Goal: Task Accomplishment & Management: Manage account settings

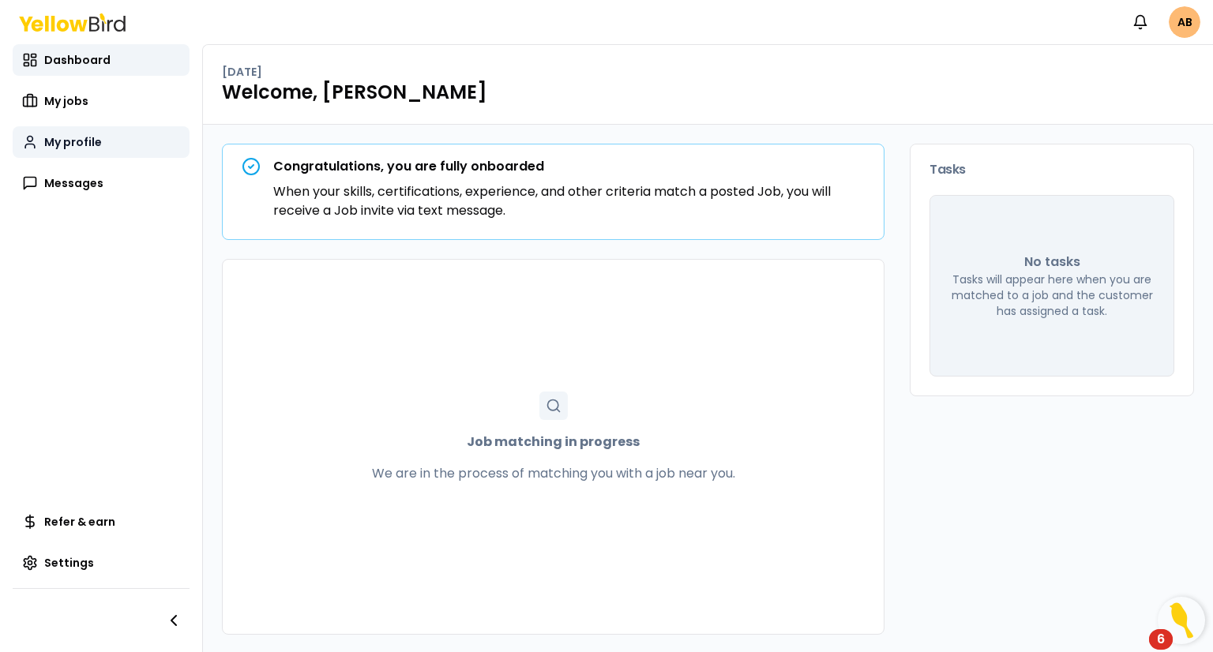
click at [75, 143] on span "My profile" at bounding box center [73, 142] width 58 height 16
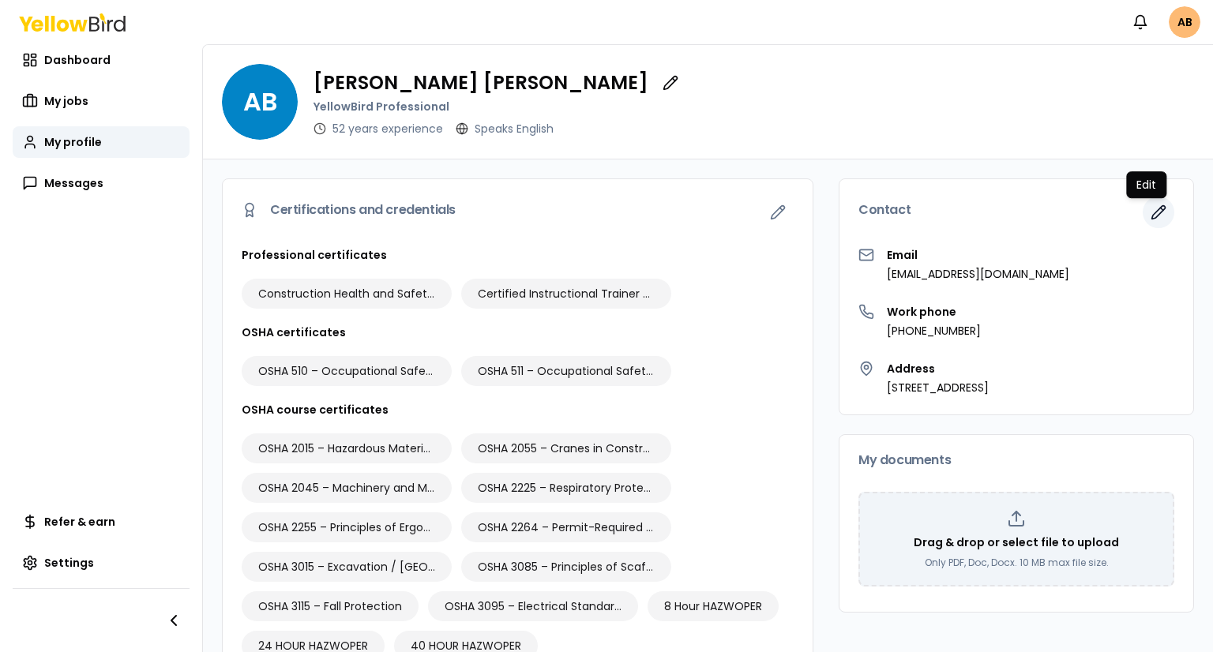
click at [1151, 215] on icon "button" at bounding box center [1159, 213] width 16 height 16
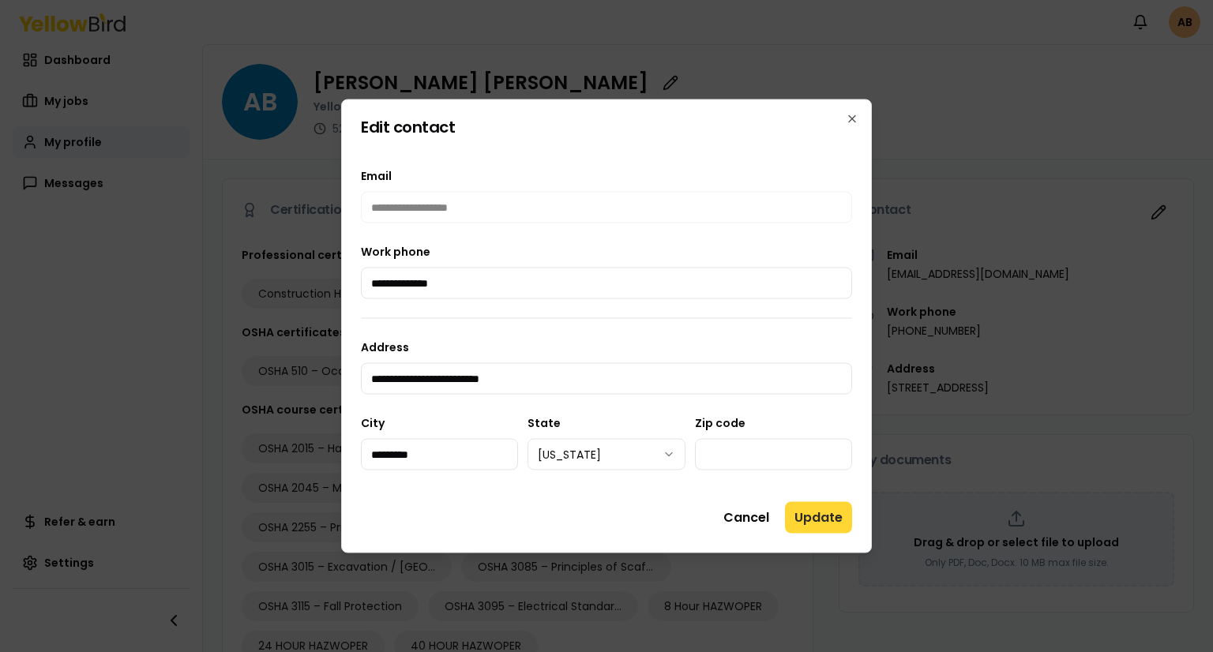
type input "**********"
click at [813, 513] on button "Update" at bounding box center [818, 518] width 67 height 32
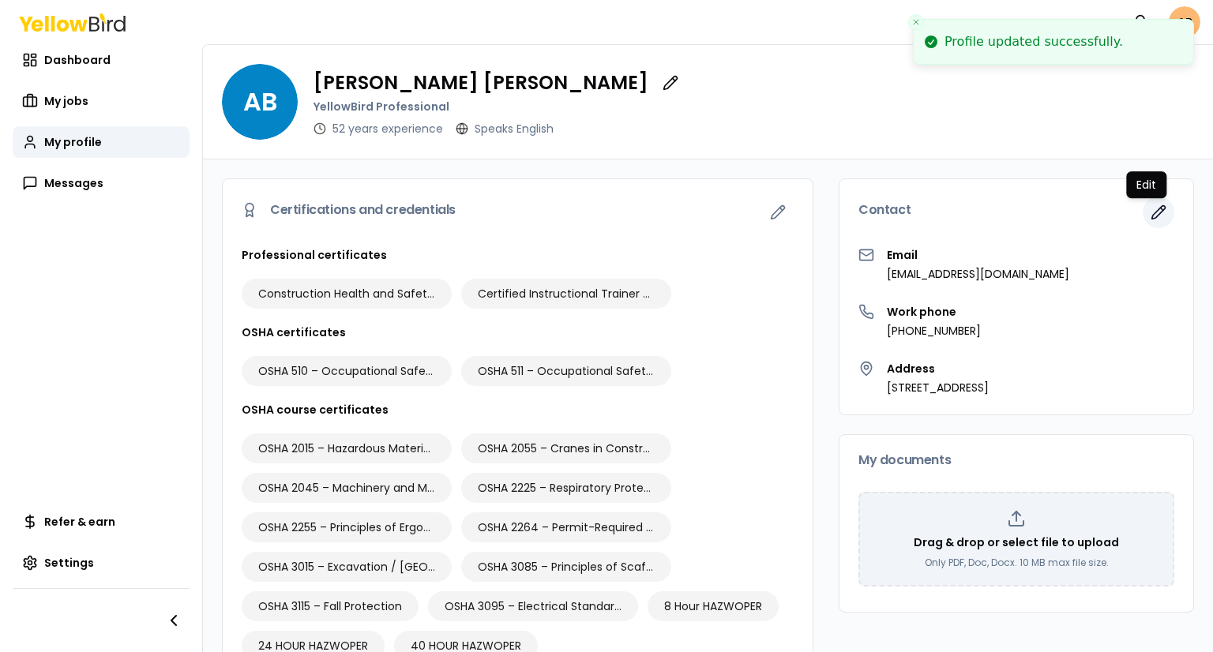
click at [1151, 216] on icon "button" at bounding box center [1159, 213] width 16 height 16
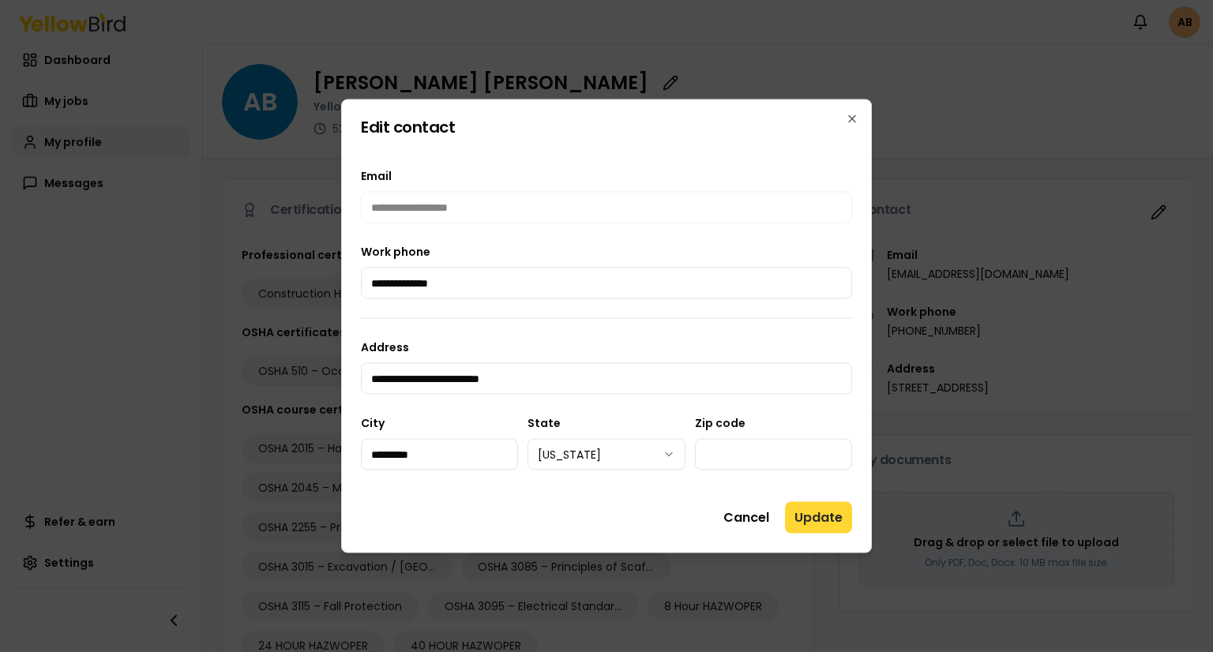
click at [835, 519] on button "Update" at bounding box center [818, 518] width 67 height 32
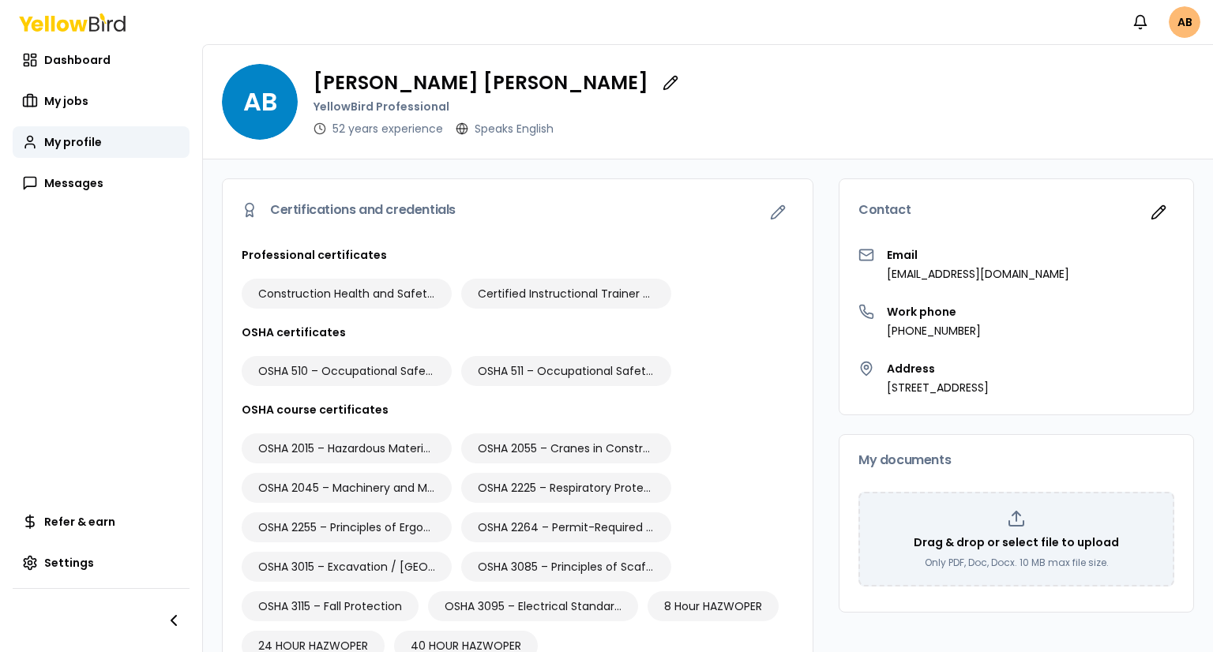
click at [897, 276] on p "[EMAIL_ADDRESS][DOMAIN_NAME]" at bounding box center [978, 274] width 182 height 16
click at [1188, 23] on html "Notifications AB Dashboard My jobs My profile Messages Refer & earn Settings AB…" at bounding box center [606, 326] width 1213 height 652
click at [1067, 76] on p "[EMAIL_ADDRESS][DOMAIN_NAME]" at bounding box center [1115, 73] width 139 height 13
click at [1080, 70] on p "[EMAIL_ADDRESS][DOMAIN_NAME]" at bounding box center [1115, 73] width 139 height 13
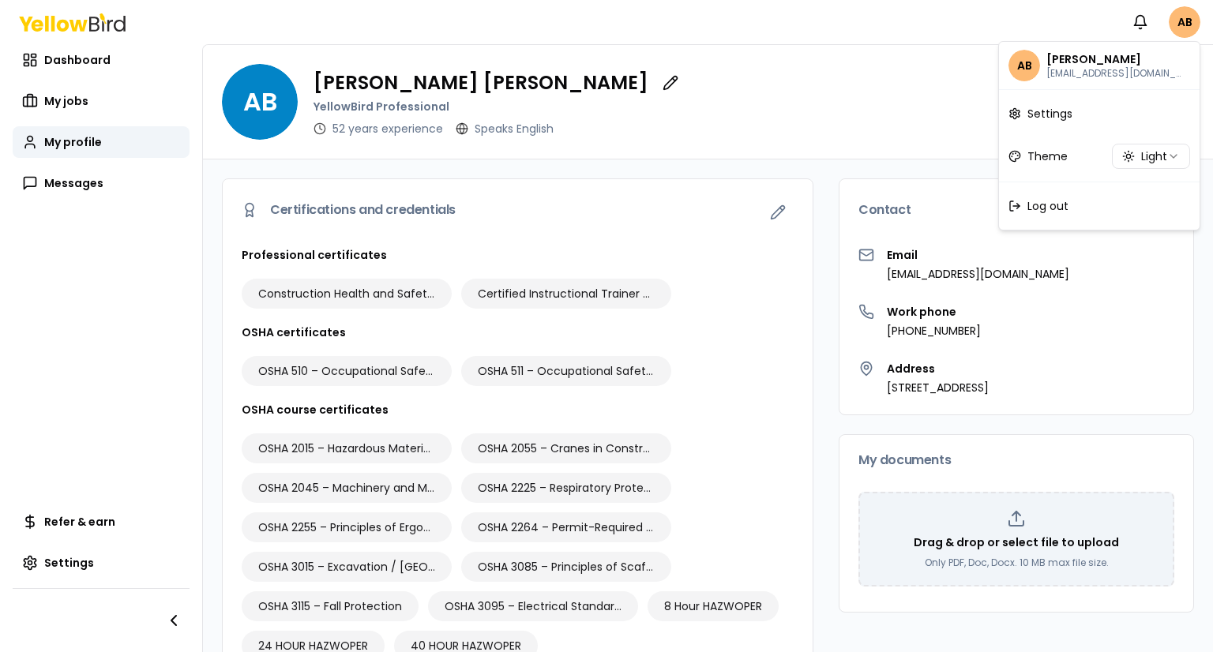
click at [1164, 77] on div "AB [PERSON_NAME] [EMAIL_ADDRESS][DOMAIN_NAME]" at bounding box center [1099, 65] width 194 height 41
click at [1023, 63] on span "AB" at bounding box center [1024, 66] width 32 height 32
click at [1100, 61] on p "[PERSON_NAME]" at bounding box center [1115, 59] width 139 height 16
click at [1054, 109] on span "Settings" at bounding box center [1049, 114] width 45 height 16
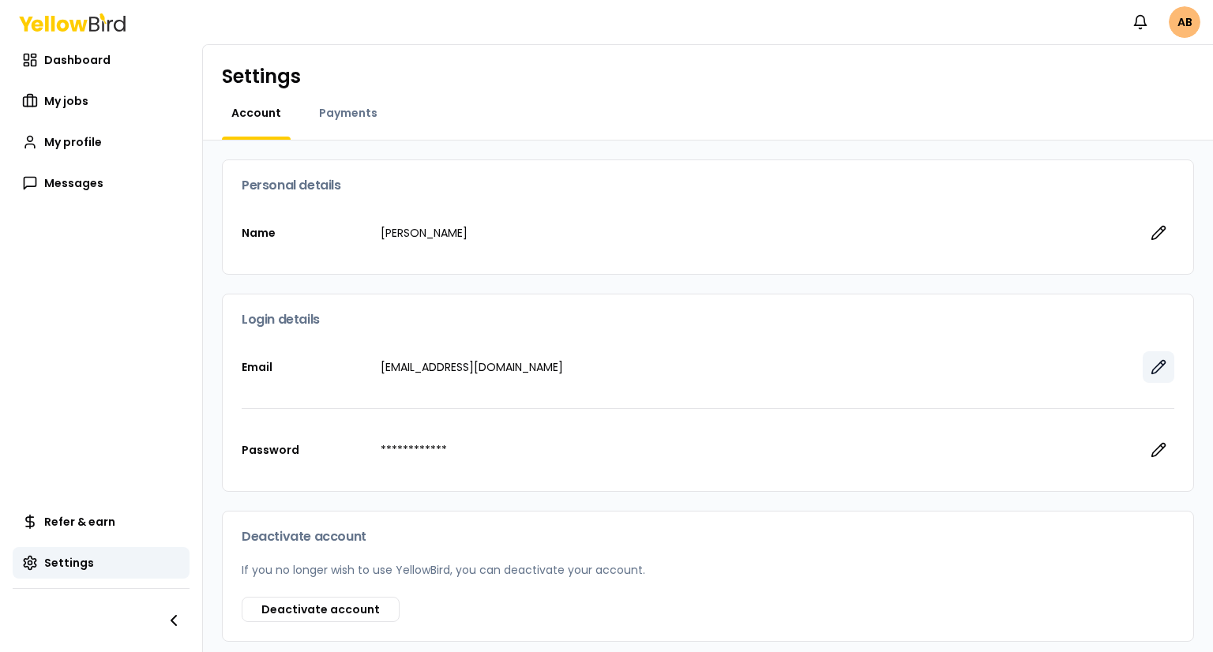
click at [1151, 370] on icon "button" at bounding box center [1159, 367] width 16 height 16
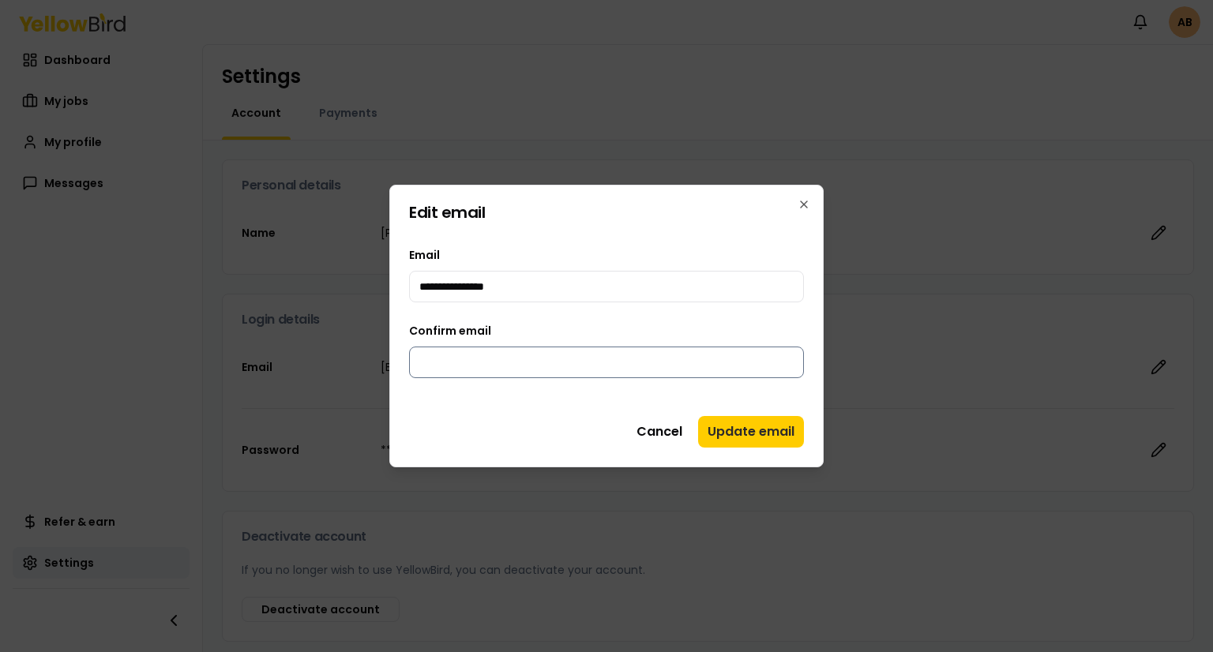
type input "**********"
click at [493, 368] on input "Confirm email" at bounding box center [606, 363] width 395 height 32
type input "**********"
click at [777, 439] on button "Update email" at bounding box center [751, 432] width 106 height 32
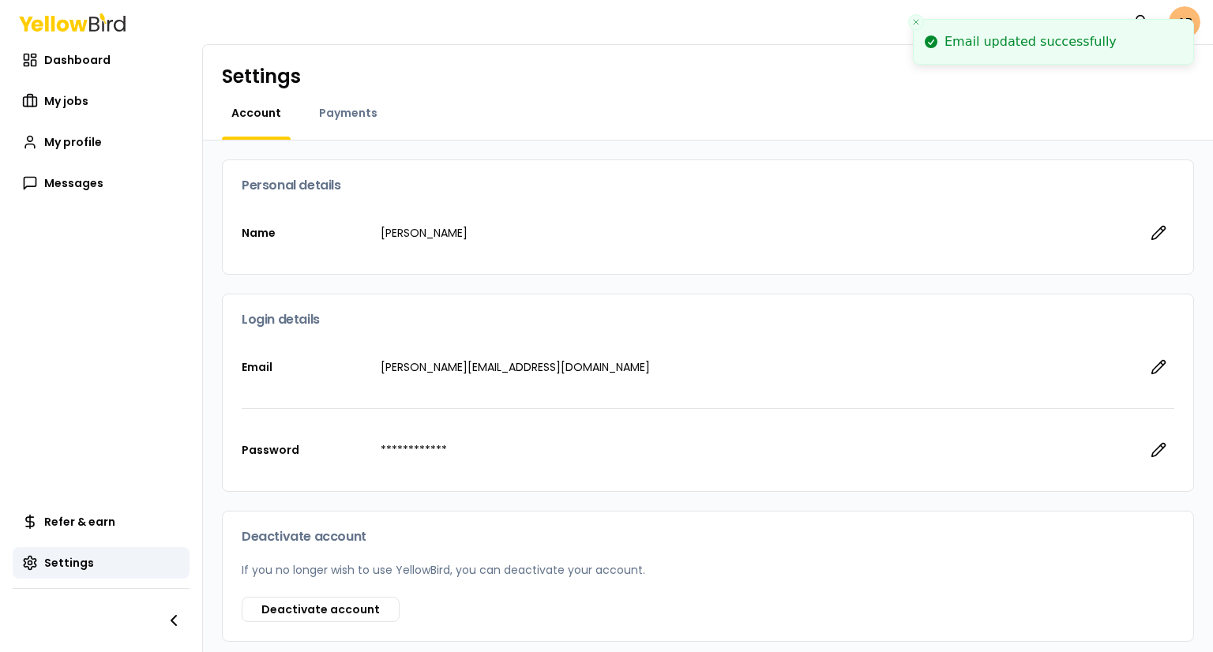
click at [978, 113] on div "Account Payments" at bounding box center [708, 122] width 972 height 35
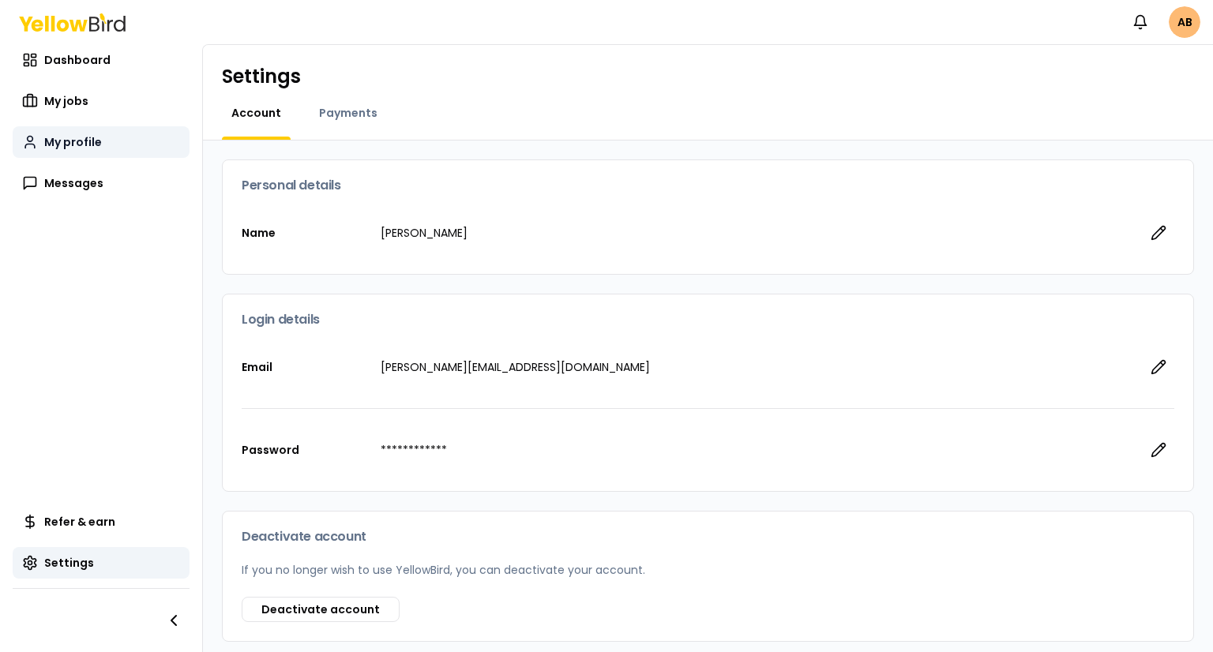
click at [60, 143] on span "My profile" at bounding box center [73, 142] width 58 height 16
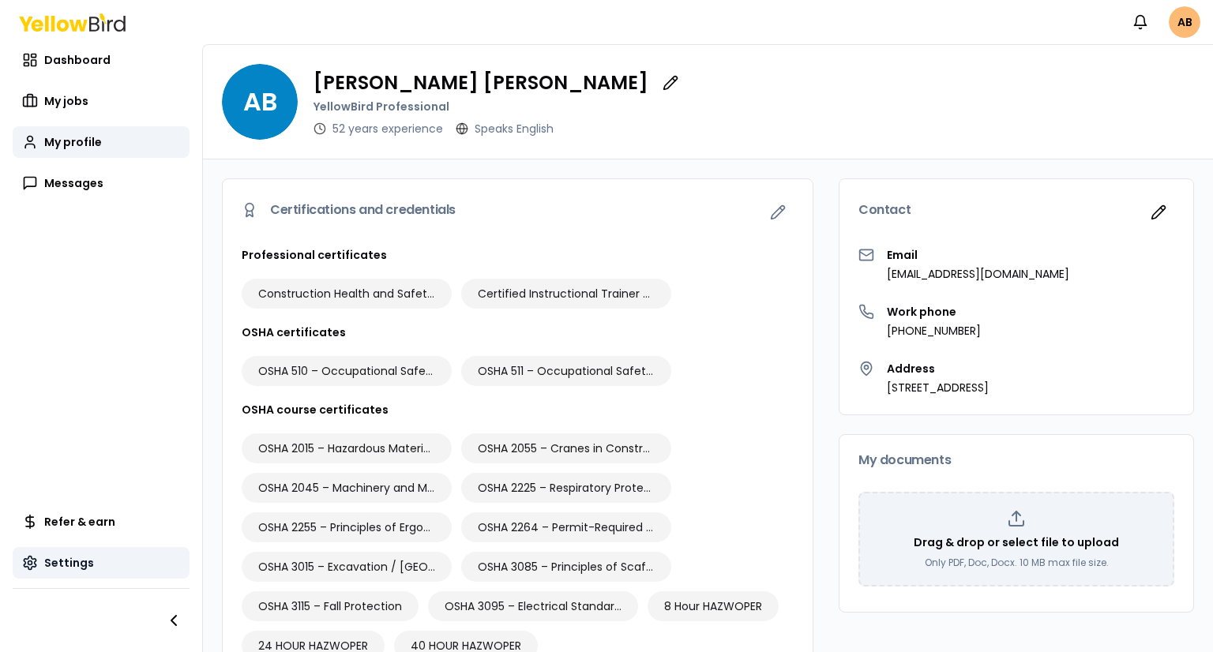
click at [60, 567] on span "Settings" at bounding box center [69, 563] width 50 height 16
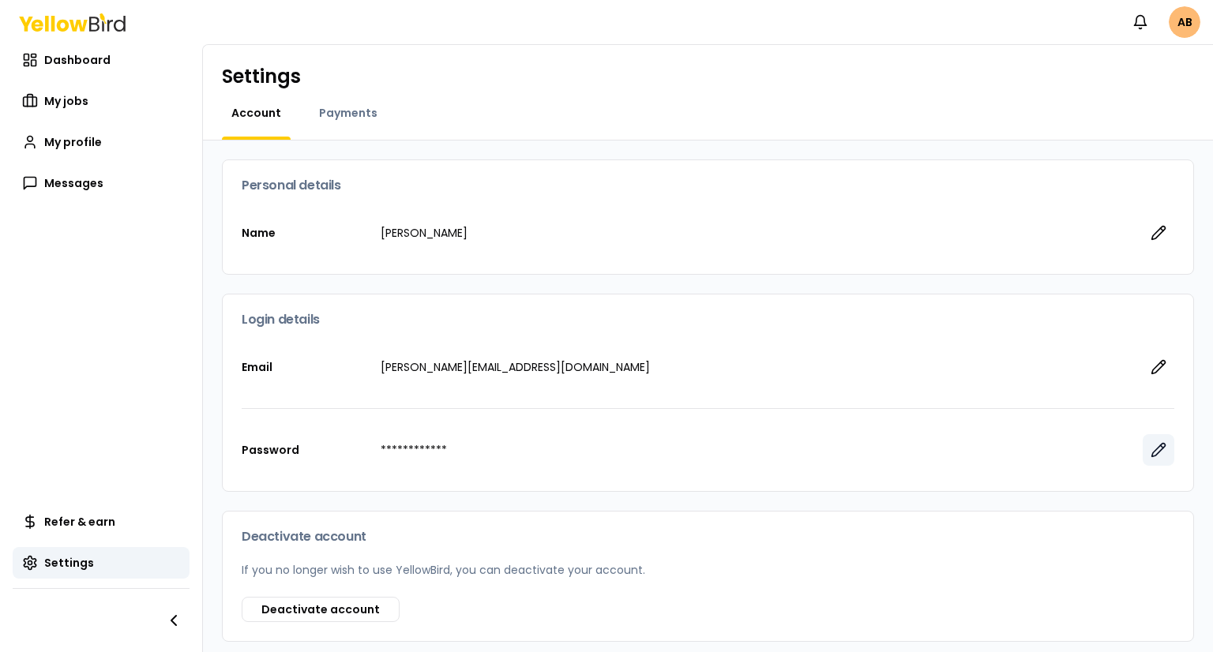
click at [1151, 453] on icon "button" at bounding box center [1159, 450] width 16 height 16
click at [1152, 453] on icon "button" at bounding box center [1158, 450] width 13 height 13
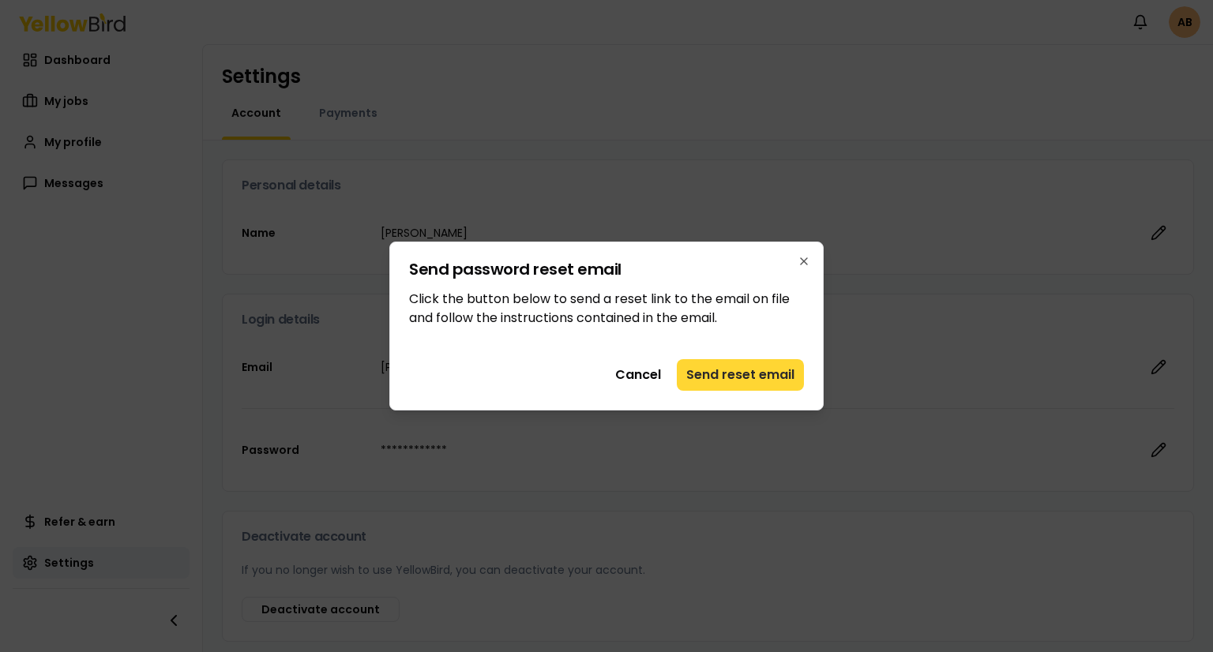
click at [731, 378] on button "Send reset email" at bounding box center [740, 375] width 127 height 32
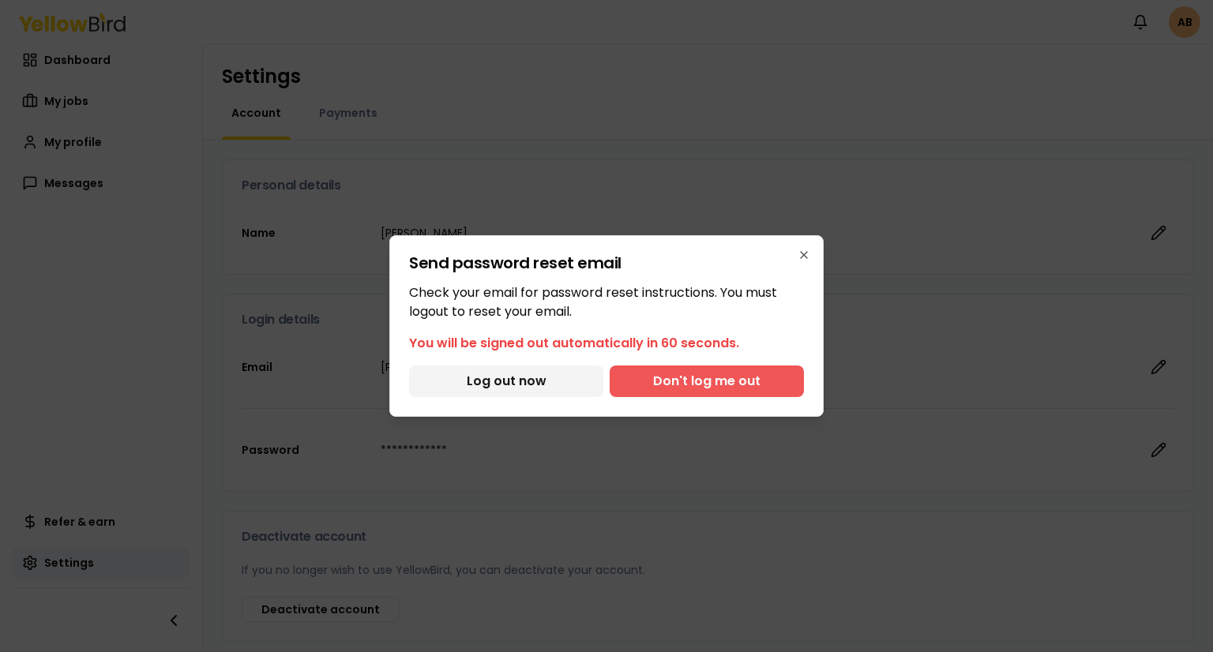
click at [733, 385] on button "Don't log me out" at bounding box center [707, 382] width 194 height 32
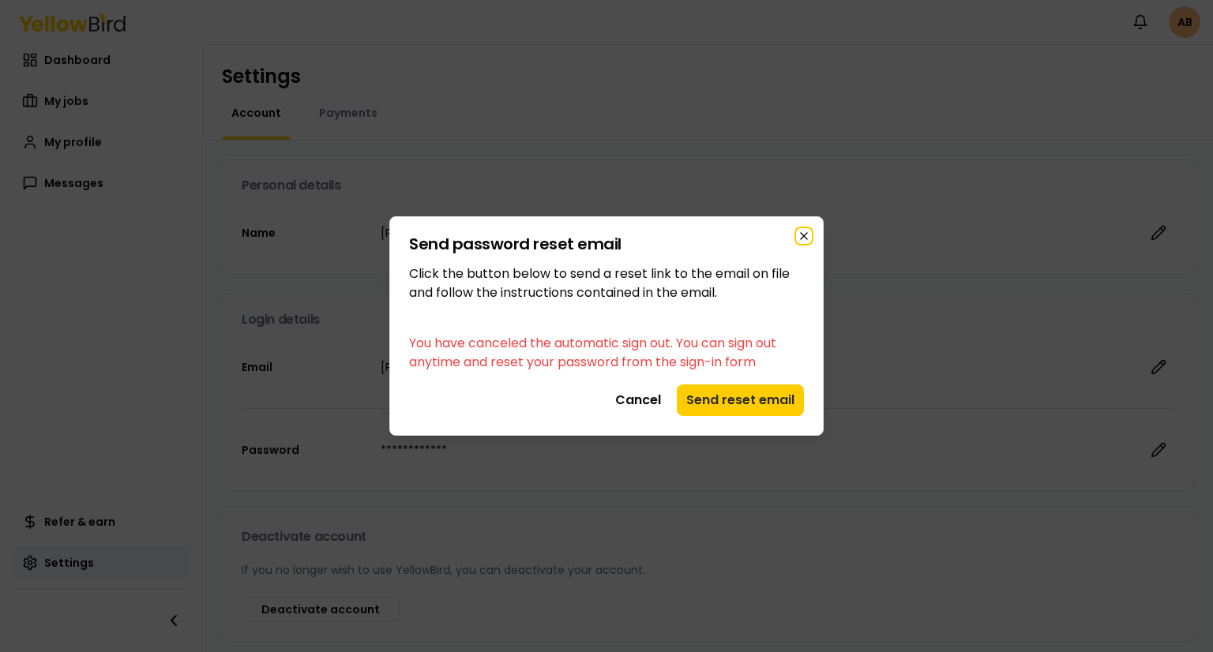
click at [809, 239] on icon "button" at bounding box center [804, 236] width 13 height 13
